Goal: Task Accomplishment & Management: Manage account settings

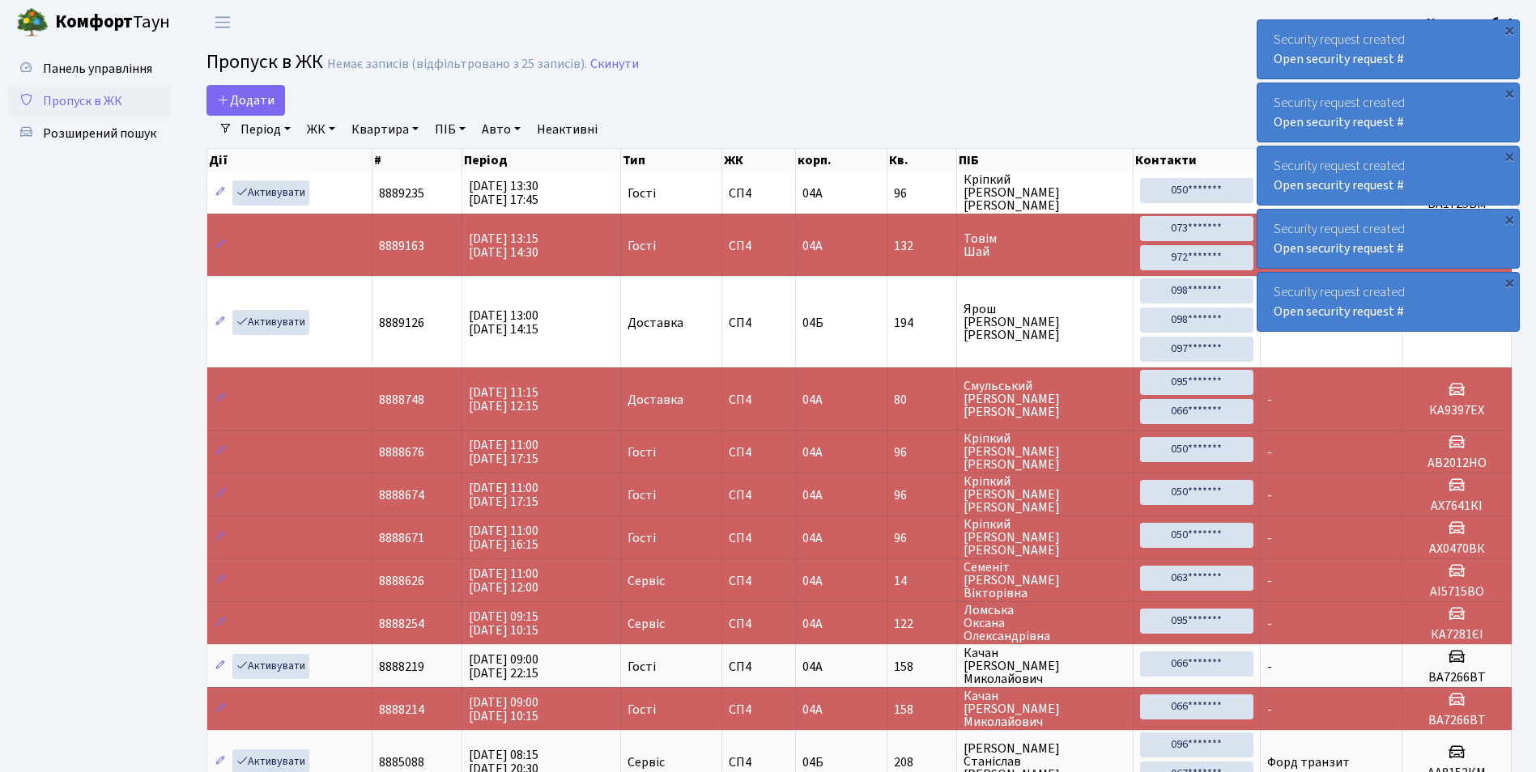
select select "25"
click at [121, 120] on link "Розширений пошук" at bounding box center [89, 133] width 162 height 32
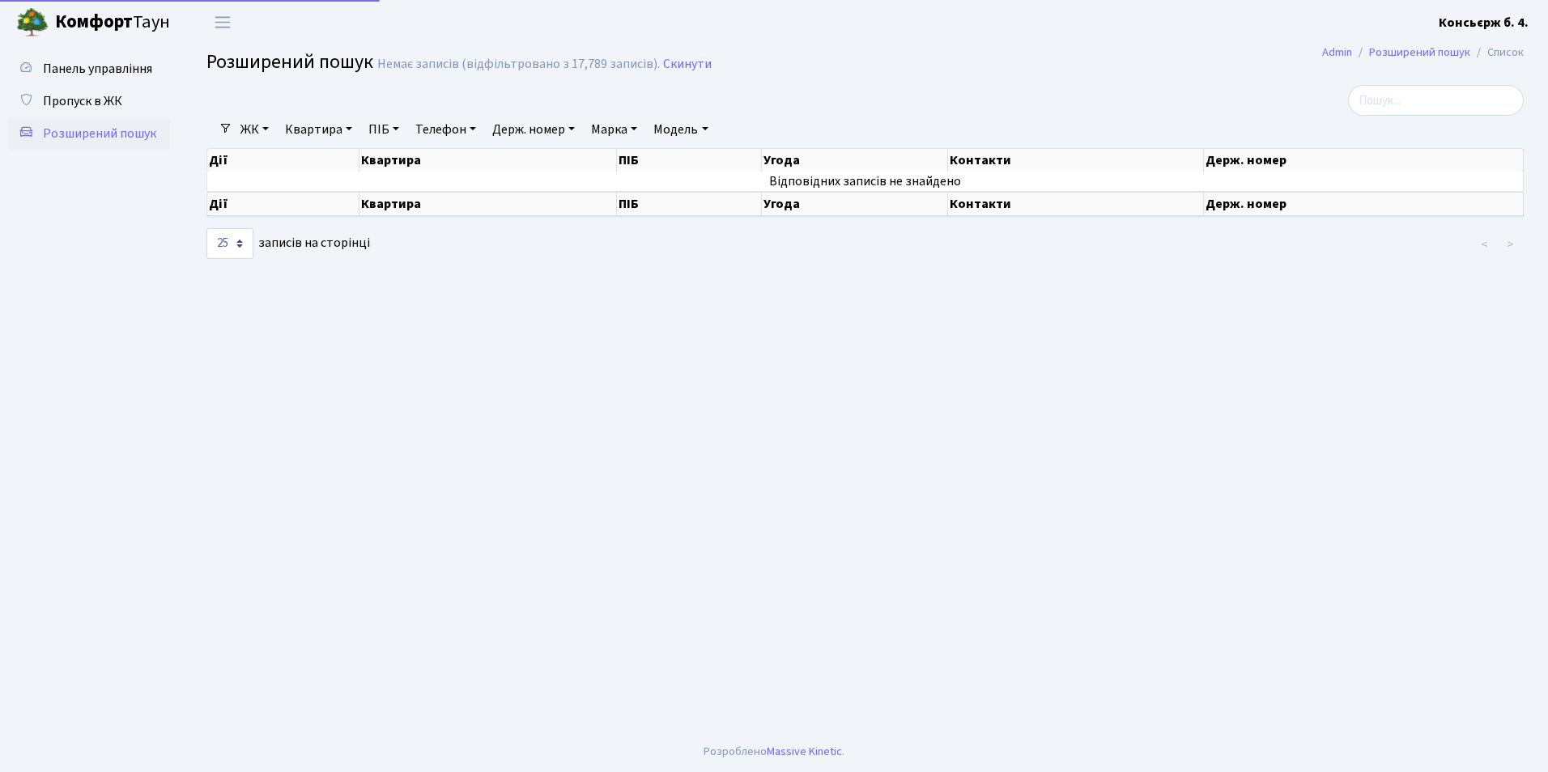
select select "25"
click at [100, 100] on span "Пропуск в ЖК" at bounding box center [82, 101] width 79 height 18
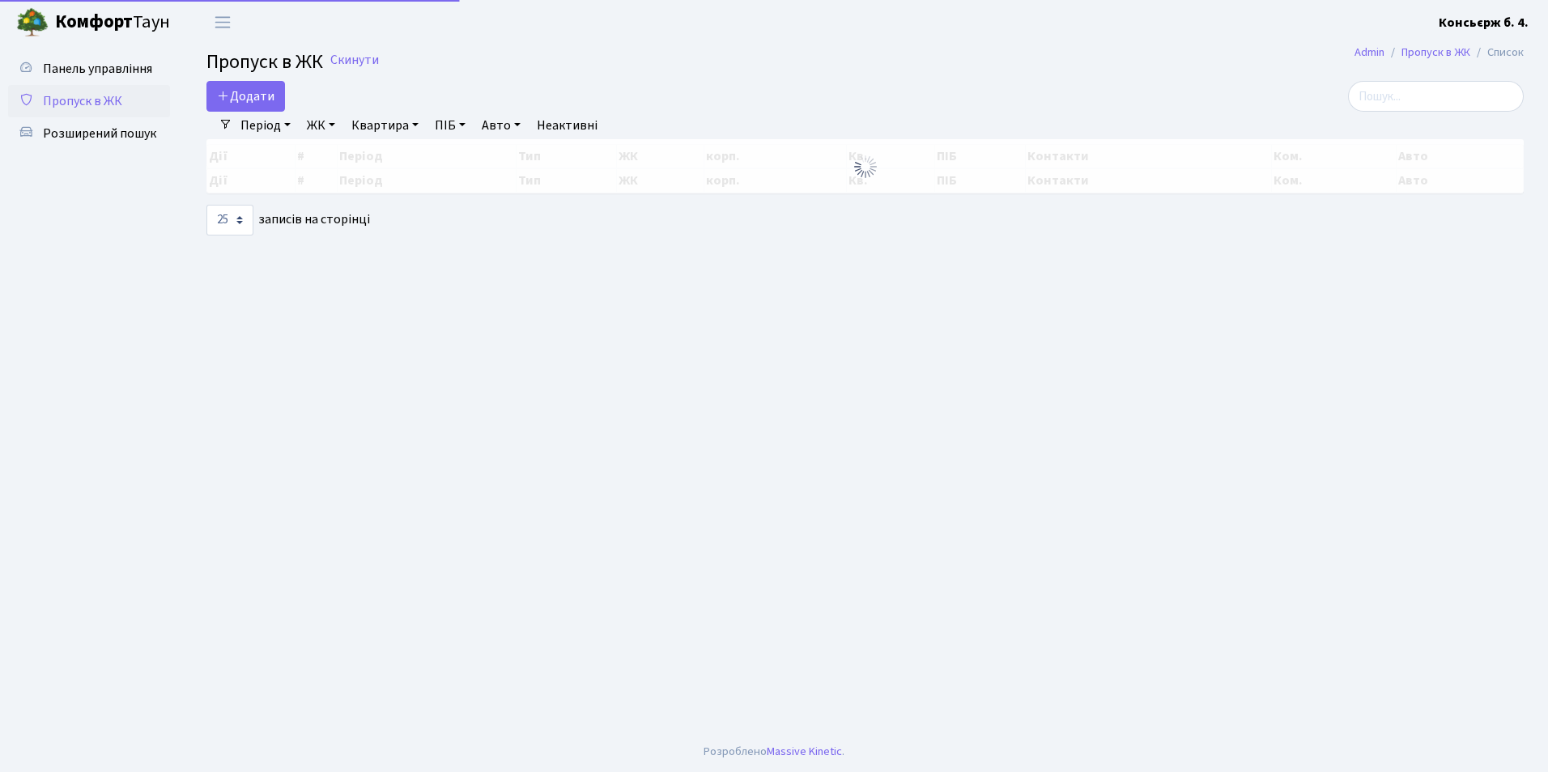
select select "25"
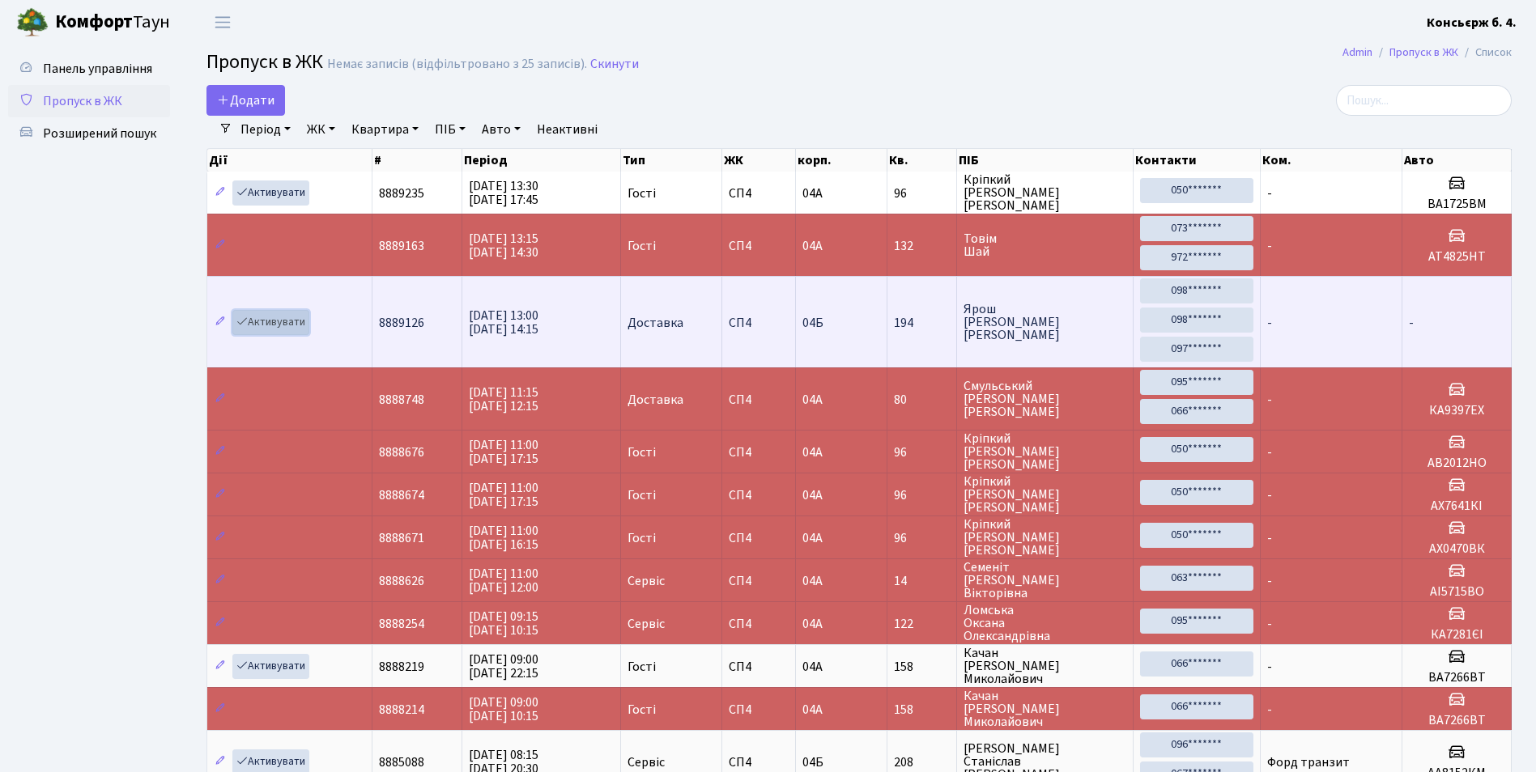
click at [276, 325] on link "Активувати" at bounding box center [270, 322] width 77 height 25
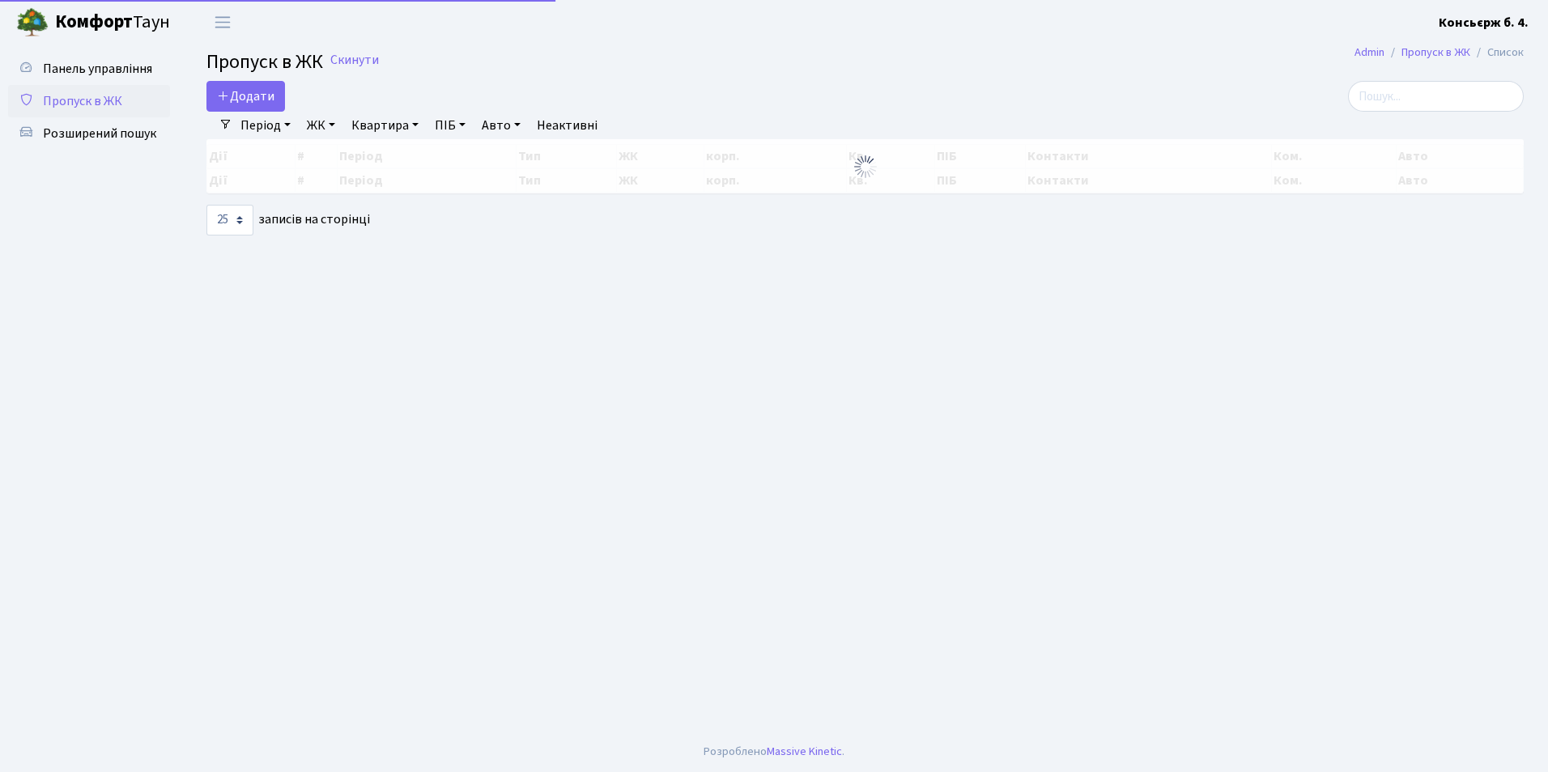
select select "25"
